Goal: Information Seeking & Learning: Learn about a topic

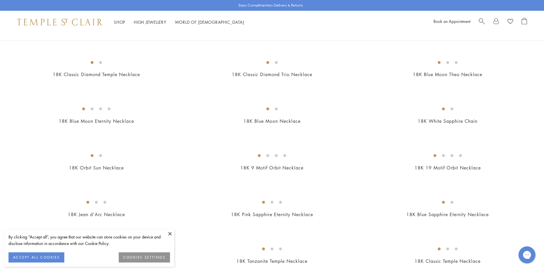
scroll to position [235, 0]
click at [307, 41] on circle "Close dialog" at bounding box center [308, 41] width 7 height 7
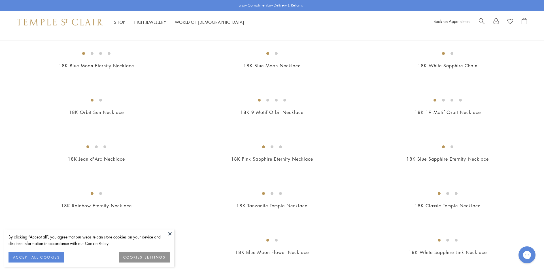
scroll to position [277, 0]
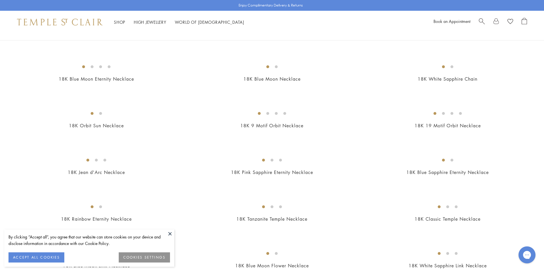
click at [0, 0] on img at bounding box center [0, 0] width 0 height 0
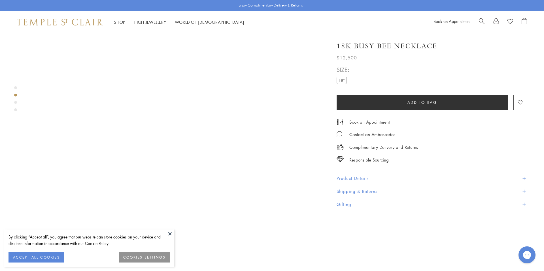
scroll to position [475, 0]
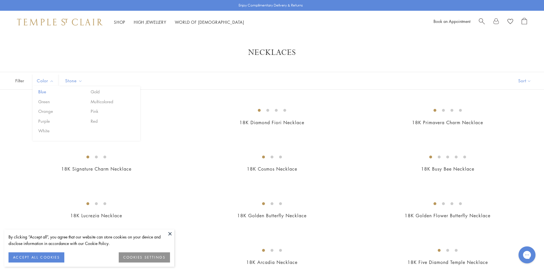
click at [46, 92] on button "Blue" at bounding box center [61, 92] width 48 height 7
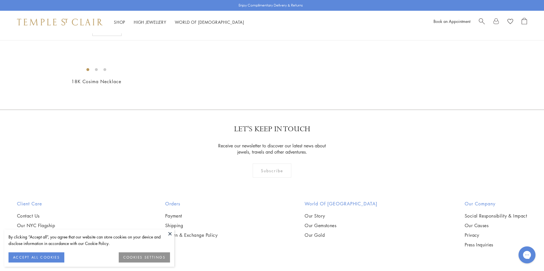
scroll to position [242, 0]
